Goal: Information Seeking & Learning: Find specific fact

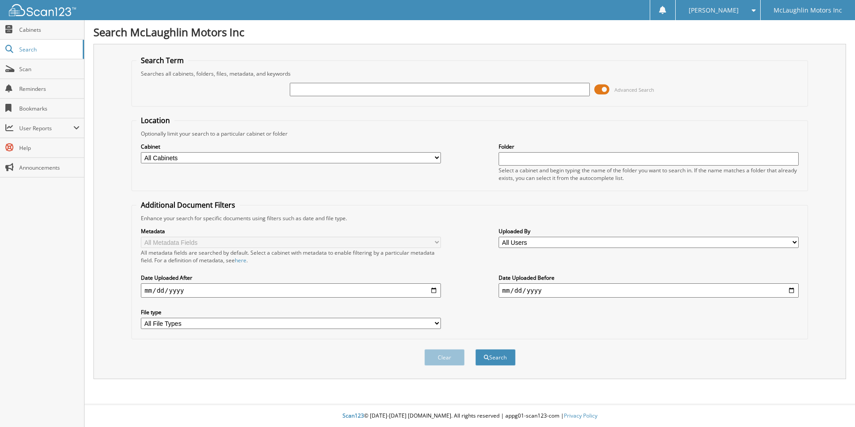
click at [452, 86] on input "text" at bounding box center [440, 89] width 300 height 13
type input "2574425"
click at [506, 354] on button "Search" at bounding box center [495, 357] width 40 height 17
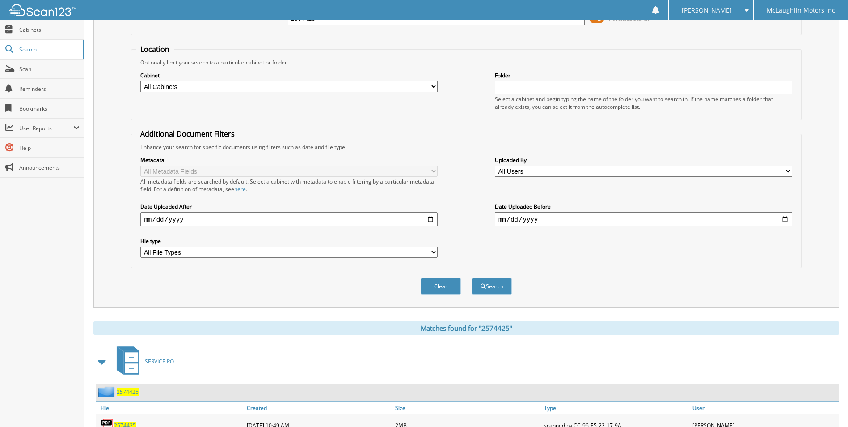
scroll to position [123, 0]
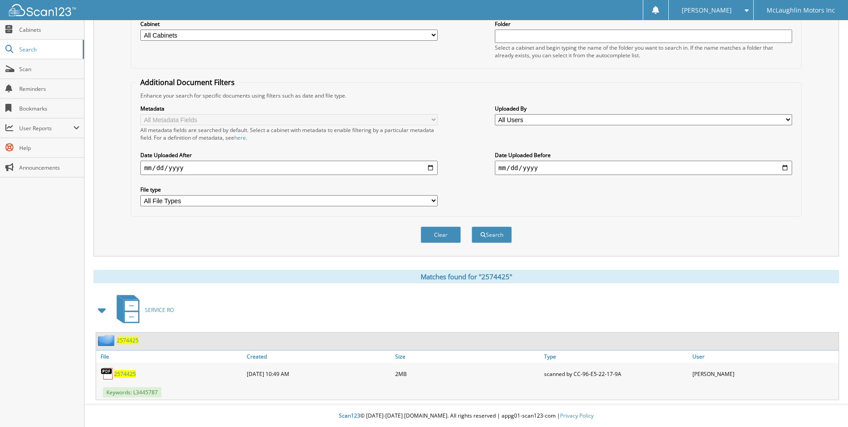
click at [127, 370] on span "2574425" at bounding box center [125, 374] width 22 height 8
